Goal: Check status

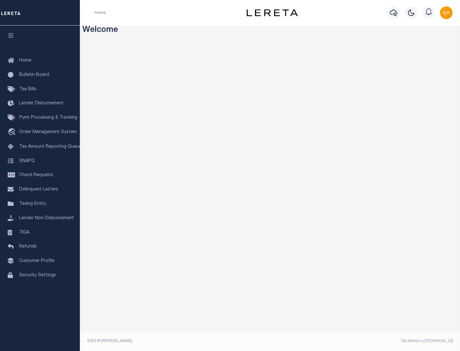
click at [40, 175] on span "Check Requests" at bounding box center [36, 175] width 34 height 4
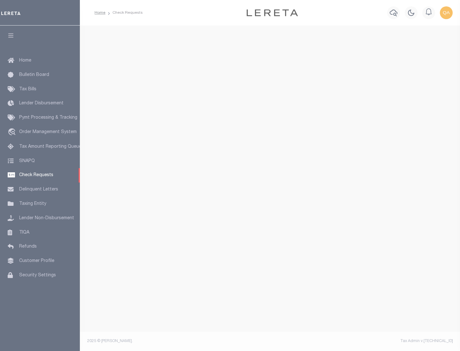
select select "50"
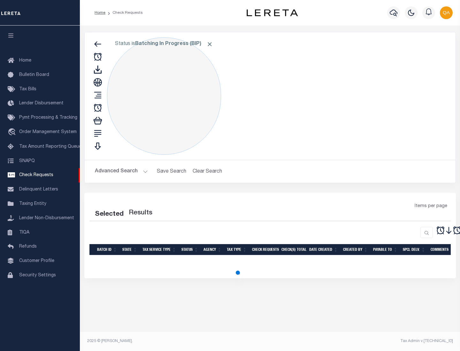
select select "50"
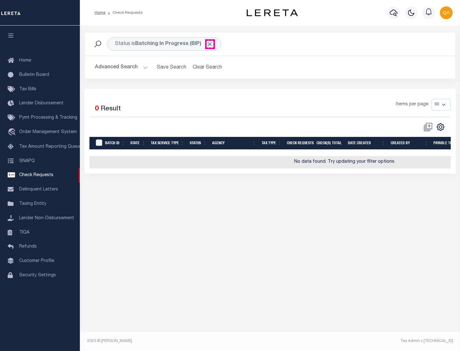
click at [210, 44] on span "Click to Remove" at bounding box center [209, 44] width 7 height 7
